Goal: Task Accomplishment & Management: Use online tool/utility

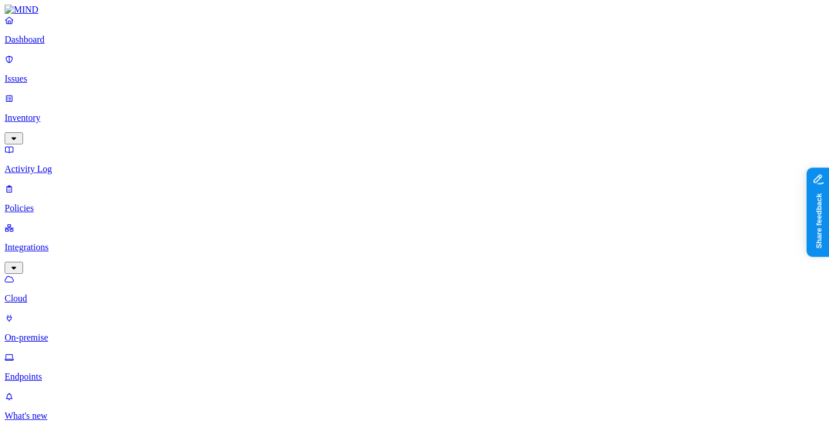
click at [74, 333] on p "On-premise" at bounding box center [415, 338] width 820 height 10
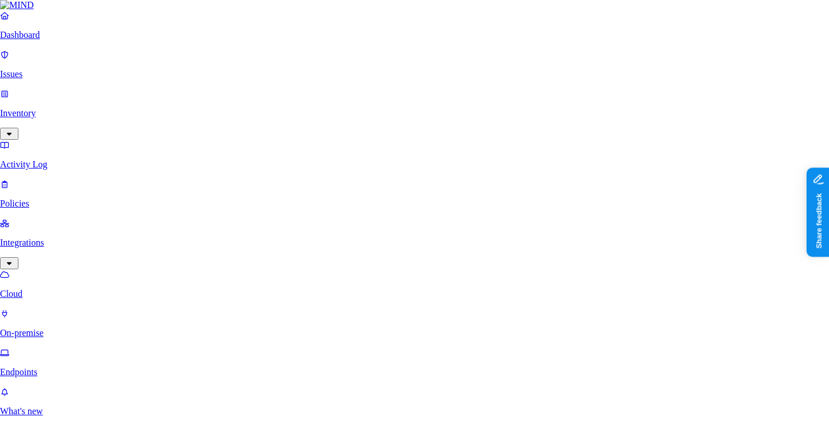
type input "test-oct6"
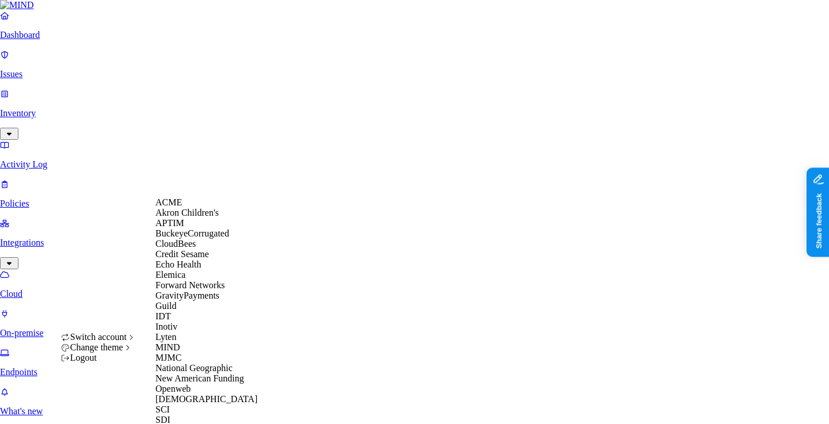
scroll to position [357, 0]
click at [186, 405] on div "SCI" at bounding box center [211, 410] width 112 height 10
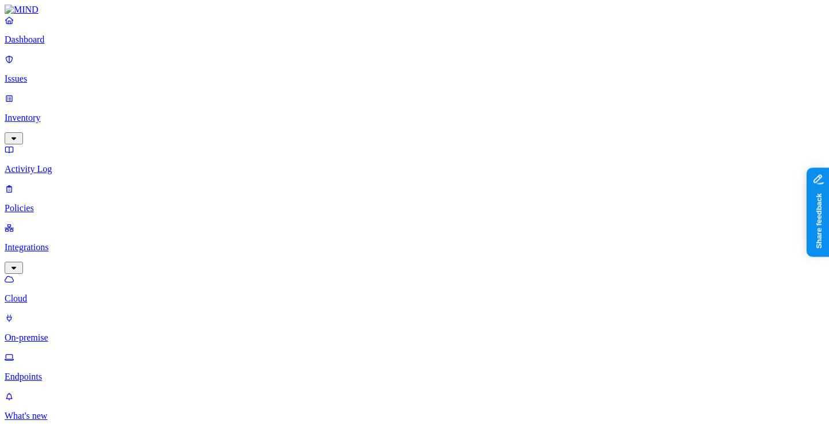
copy span "DALPLXMIND01"
click at [116, 408] on html "Dashboard Issues Inventory Activity Log Policies Integrations Cloud On-premise …" at bounding box center [414, 366] width 829 height 732
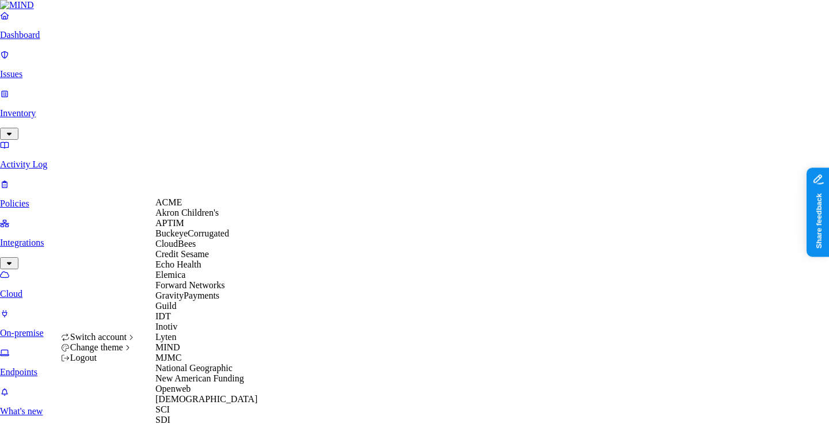
scroll to position [296, 0]
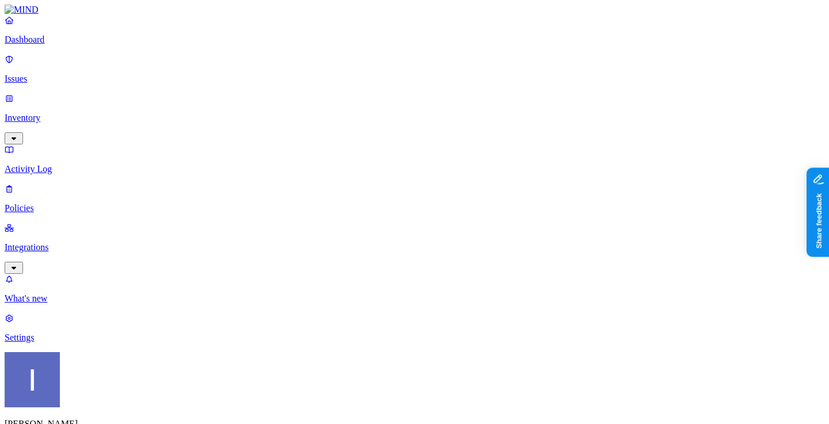
click at [79, 113] on p "Inventory" at bounding box center [415, 118] width 820 height 10
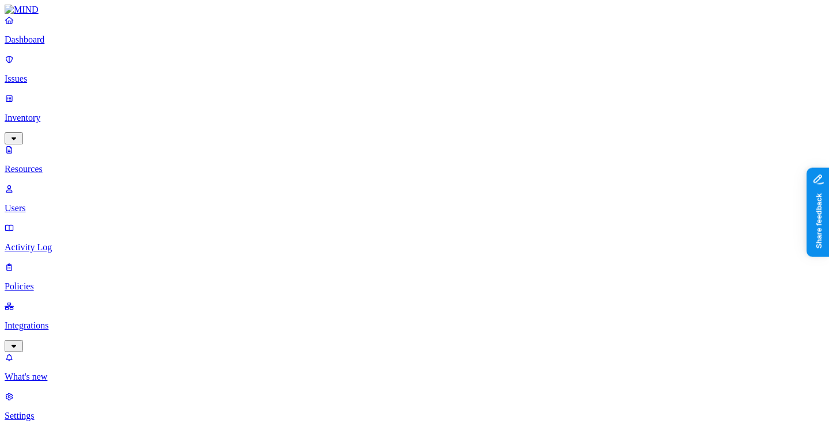
click at [66, 180] on div "Dashboard Issues Inventory Resources Users Activity Log Policies Integrations" at bounding box center [415, 183] width 820 height 337
click at [66, 282] on p "Policies" at bounding box center [415, 287] width 820 height 10
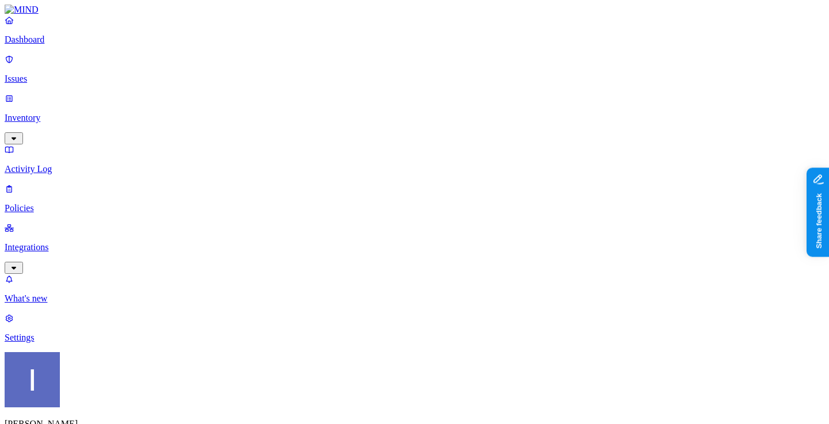
click at [86, 113] on p "Inventory" at bounding box center [415, 118] width 820 height 10
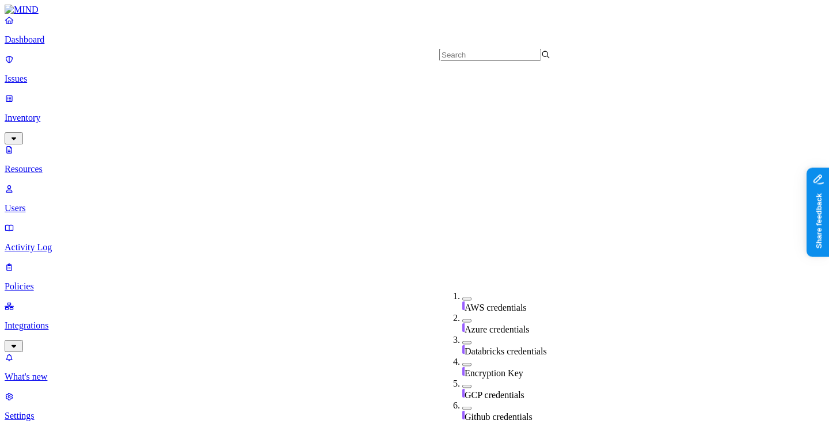
scroll to position [423, 0]
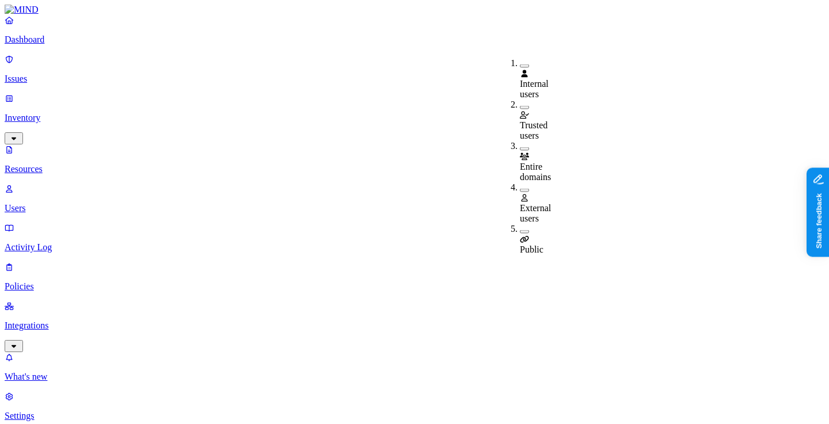
click at [520, 224] on div "Public" at bounding box center [520, 239] width 0 height 31
click at [62, 282] on p "Policies" at bounding box center [415, 287] width 820 height 10
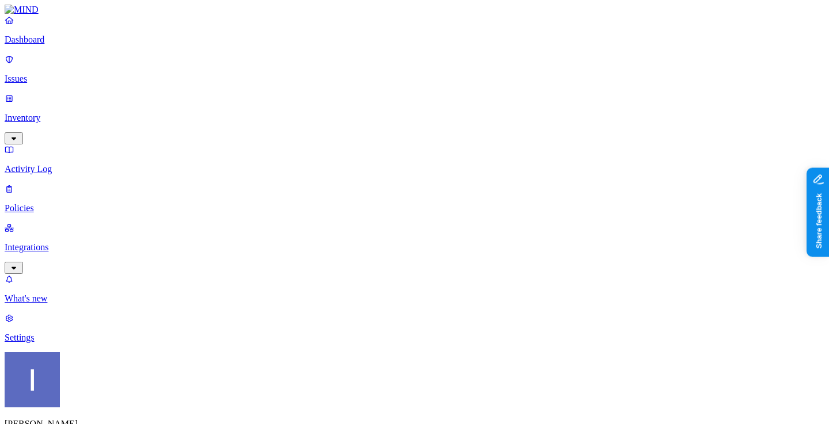
click at [83, 113] on p "Inventory" at bounding box center [415, 118] width 820 height 10
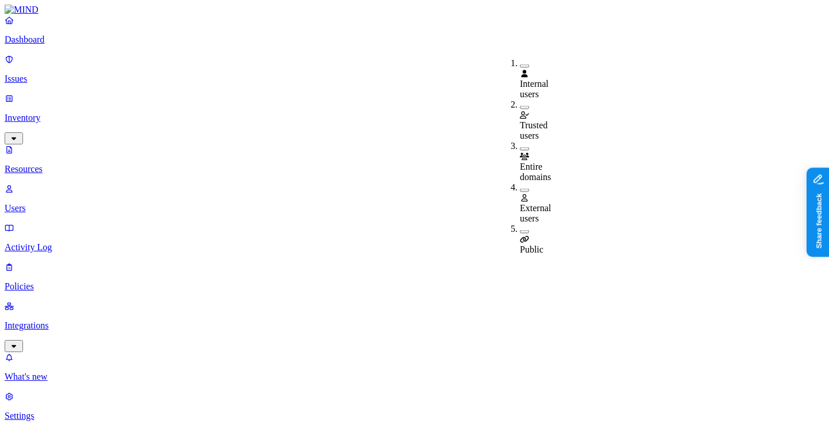
click at [543, 245] on span "Public" at bounding box center [532, 250] width 24 height 10
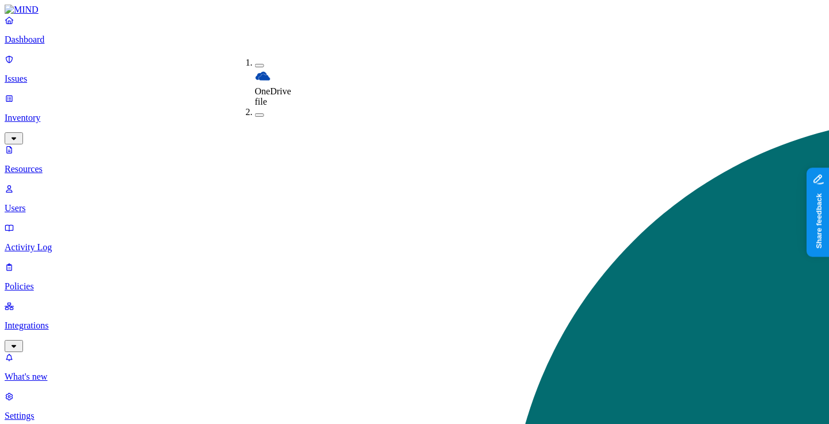
click at [255, 62] on div "OneDrive file" at bounding box center [255, 83] width 0 height 50
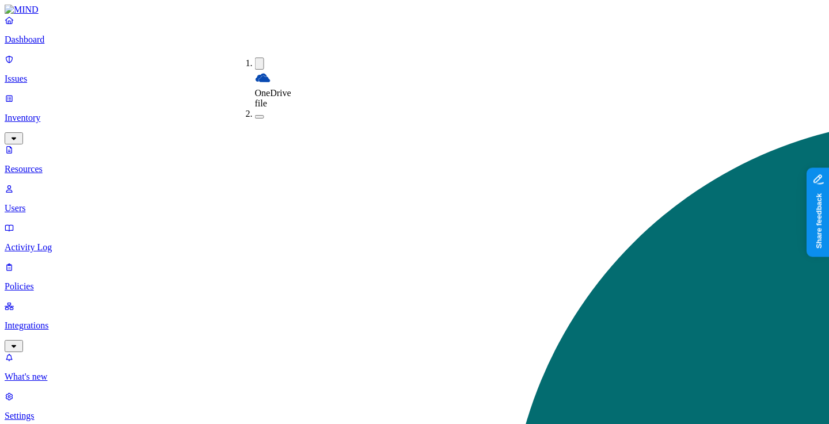
click at [255, 63] on div "OneDrive file" at bounding box center [255, 83] width 0 height 51
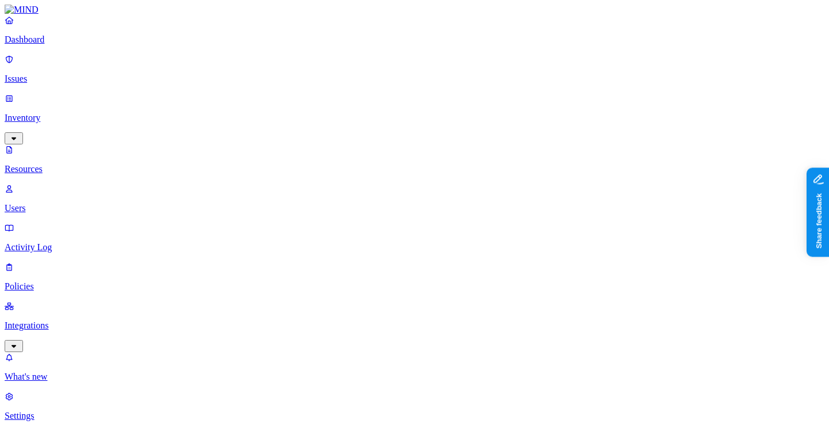
click at [51, 282] on p "Policies" at bounding box center [415, 287] width 820 height 10
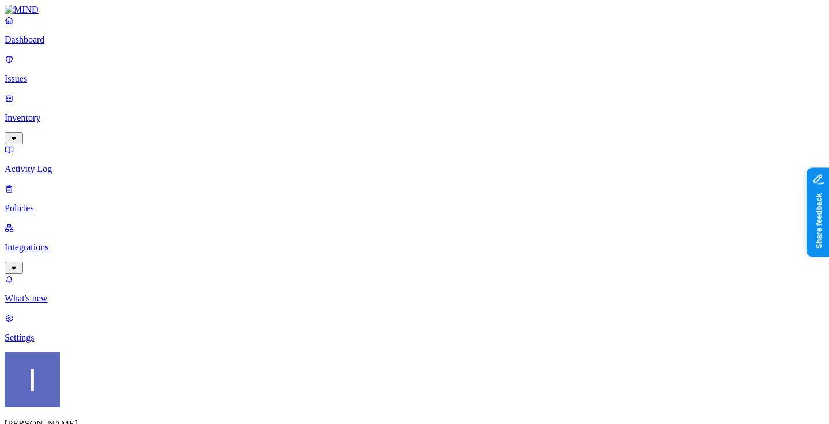
click at [51, 242] on p "Integrations" at bounding box center [415, 247] width 820 height 10
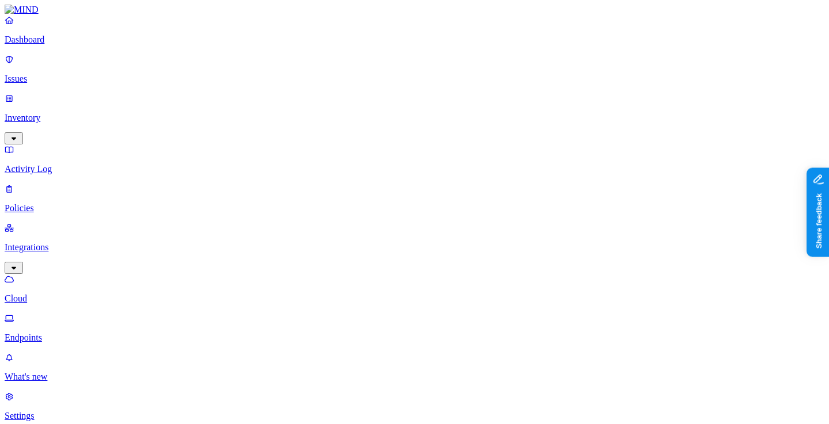
click at [58, 203] on p "Policies" at bounding box center [415, 208] width 820 height 10
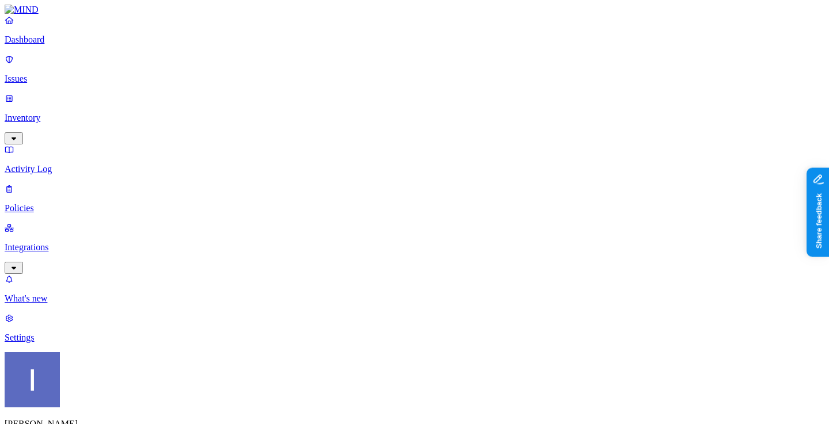
scroll to position [71, 0]
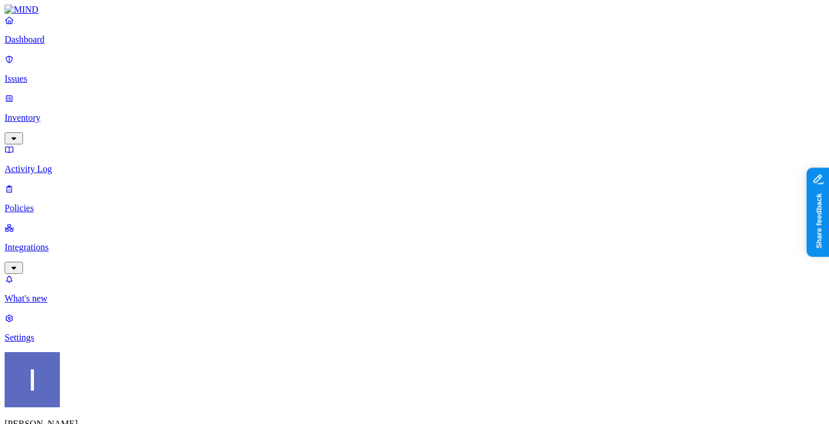
scroll to position [161, 0]
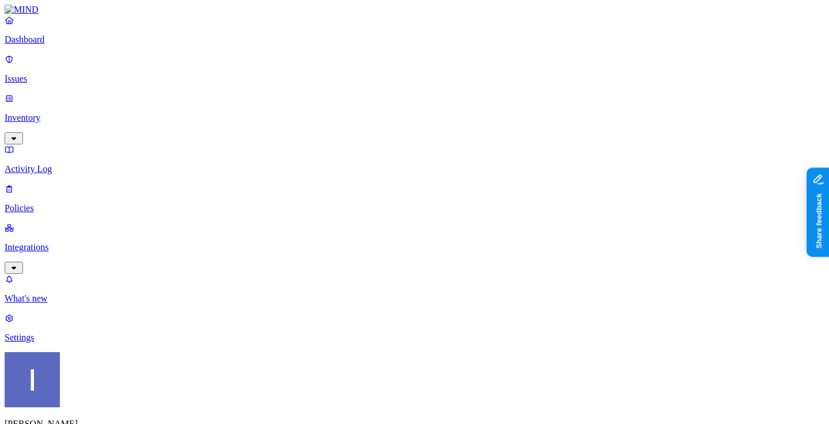
scroll to position [10, 0]
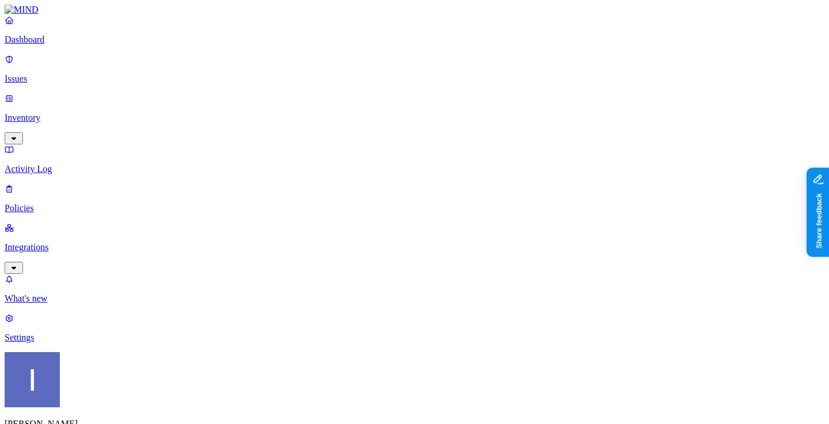
click at [272, 166] on div "Resolved" at bounding box center [272, 182] width 0 height 32
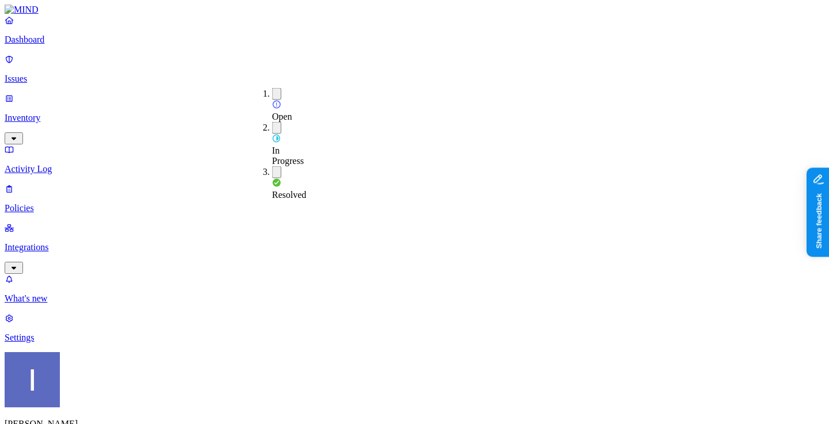
scroll to position [387, 0]
click at [272, 122] on div "In Progress" at bounding box center [272, 144] width 0 height 44
click at [272, 100] on div "Open" at bounding box center [272, 105] width 0 height 34
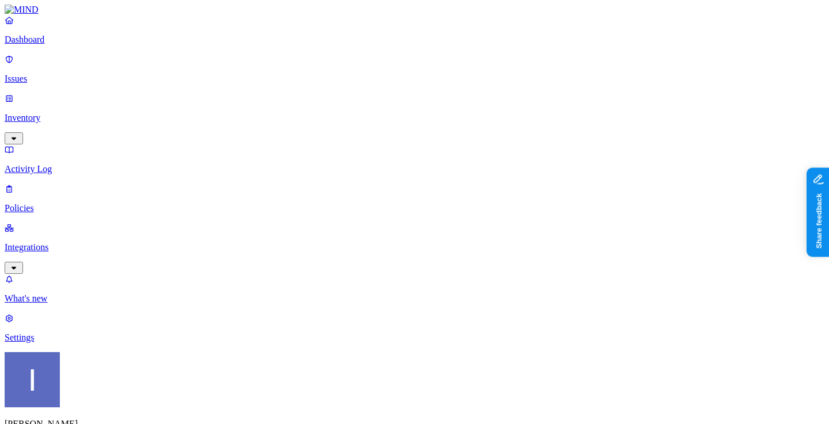
click at [62, 343] on p "Settings" at bounding box center [415, 338] width 820 height 10
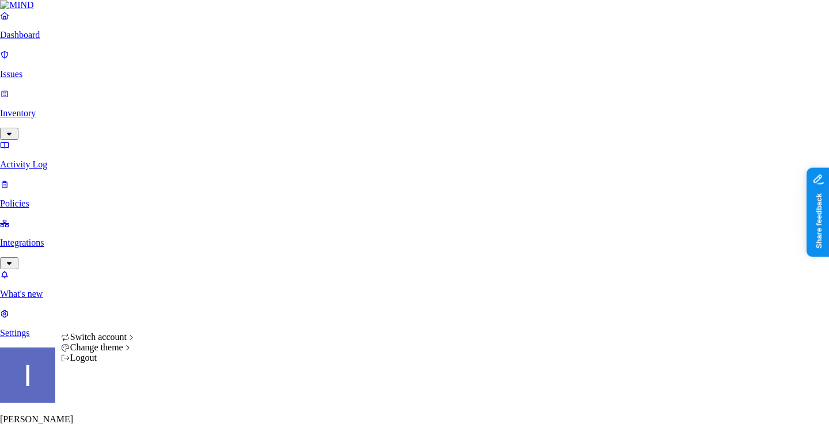
click at [111, 405] on html "Dashboard Issues Inventory Activity Log Policies Integrations What's new 1 Sett…" at bounding box center [414, 426] width 829 height 853
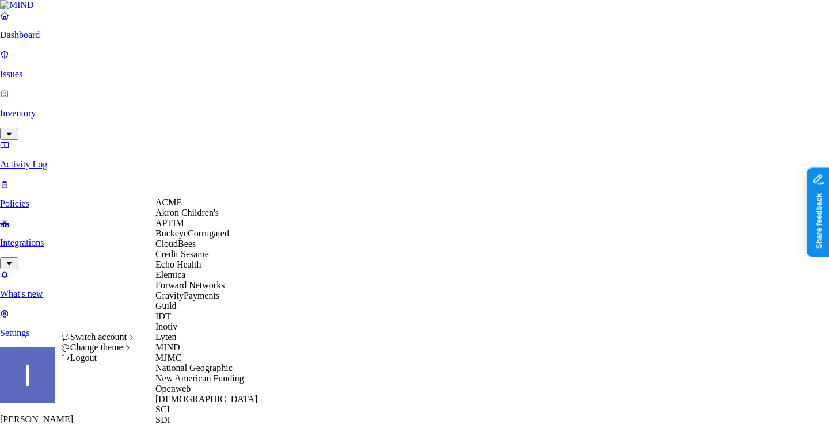
scroll to position [296, 0]
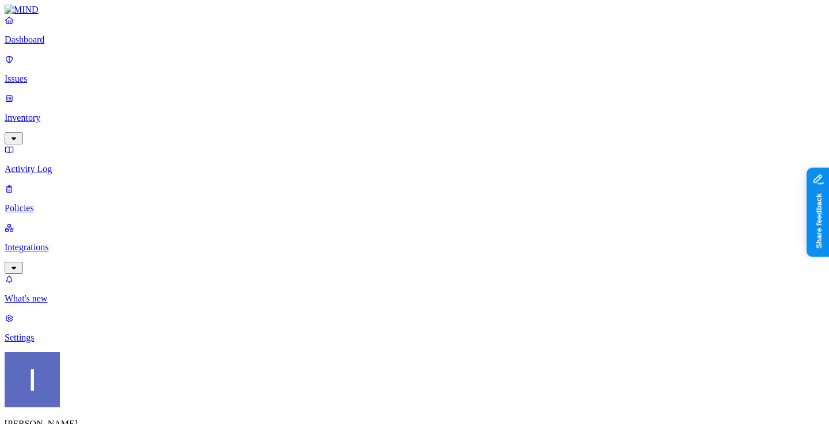
click at [83, 242] on p "Integrations" at bounding box center [415, 247] width 820 height 10
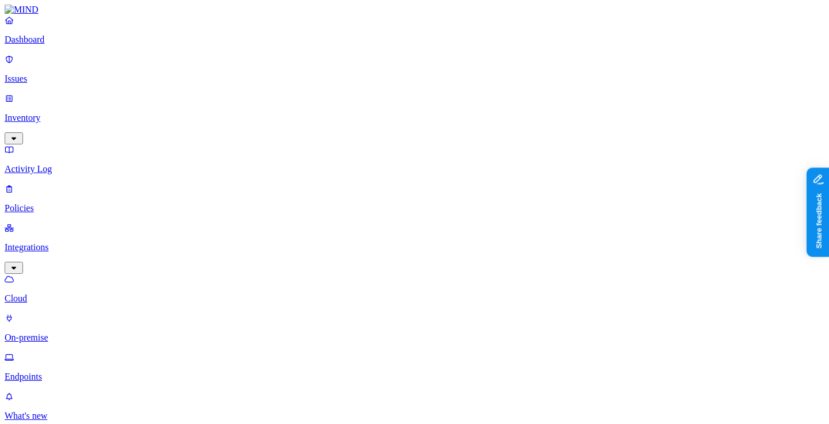
click at [83, 372] on p "Endpoints" at bounding box center [415, 377] width 820 height 10
click at [83, 333] on p "On-premise" at bounding box center [415, 338] width 820 height 10
click at [67, 203] on p "Policies" at bounding box center [415, 208] width 820 height 10
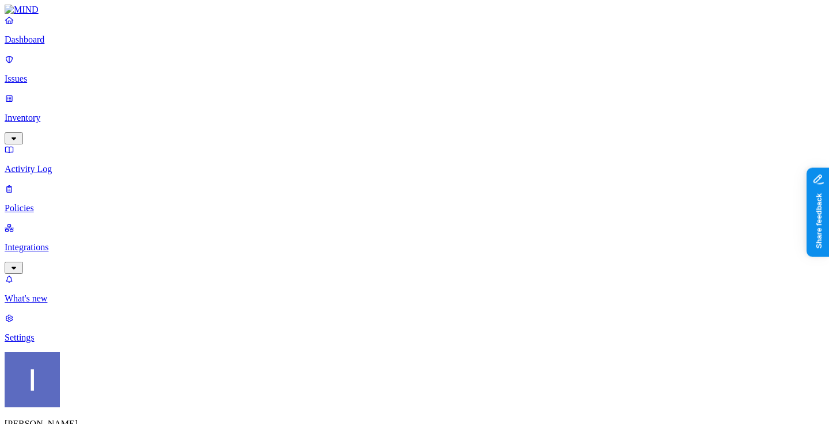
click at [65, 113] on p "Inventory" at bounding box center [415, 118] width 820 height 10
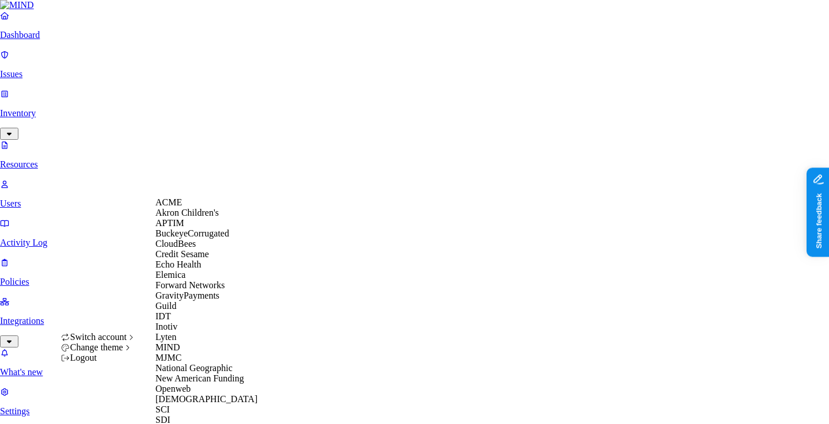
scroll to position [296, 0]
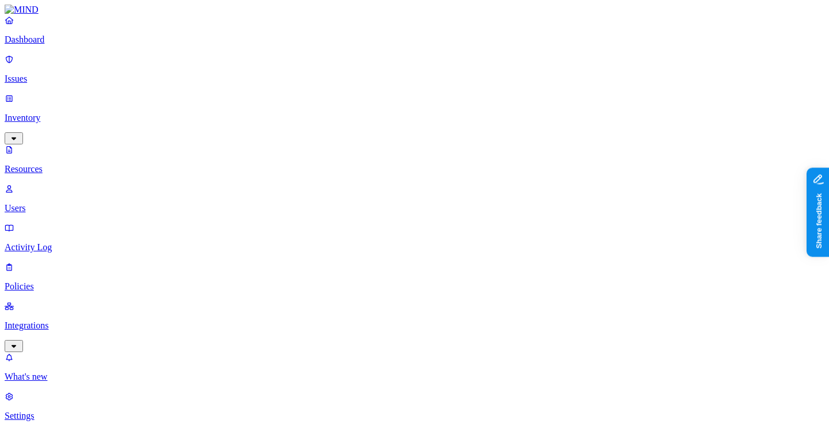
click at [52, 45] on p "Dashboard" at bounding box center [415, 40] width 820 height 10
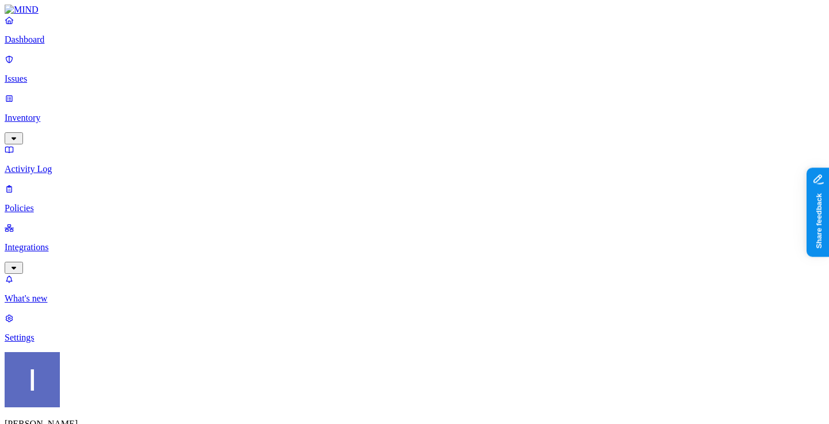
click at [71, 43] on link "Dashboard" at bounding box center [415, 30] width 820 height 30
